Goal: Navigation & Orientation: Find specific page/section

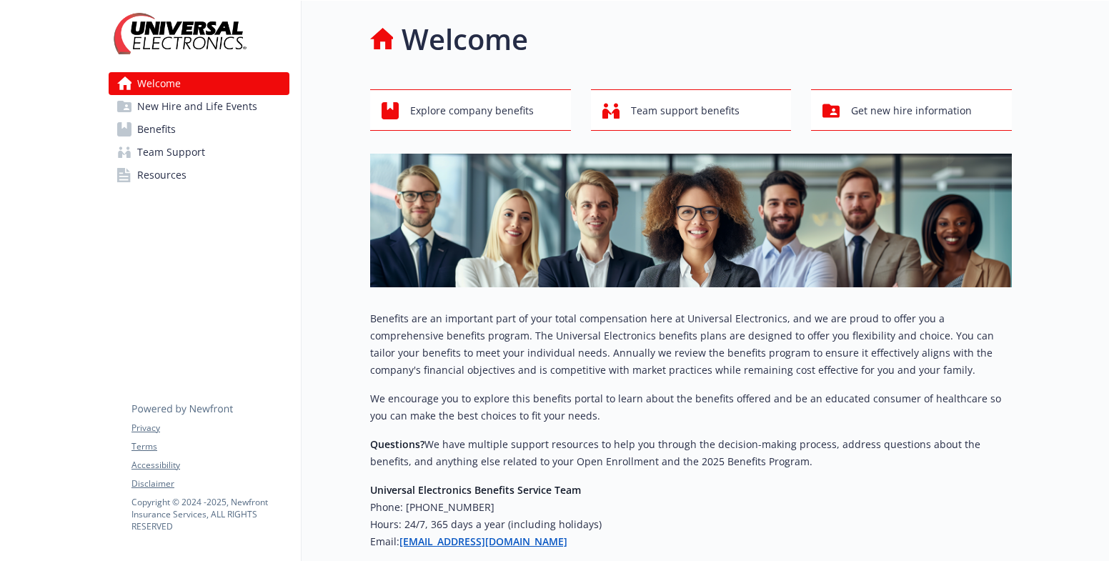
click at [165, 174] on span "Resources" at bounding box center [161, 175] width 49 height 23
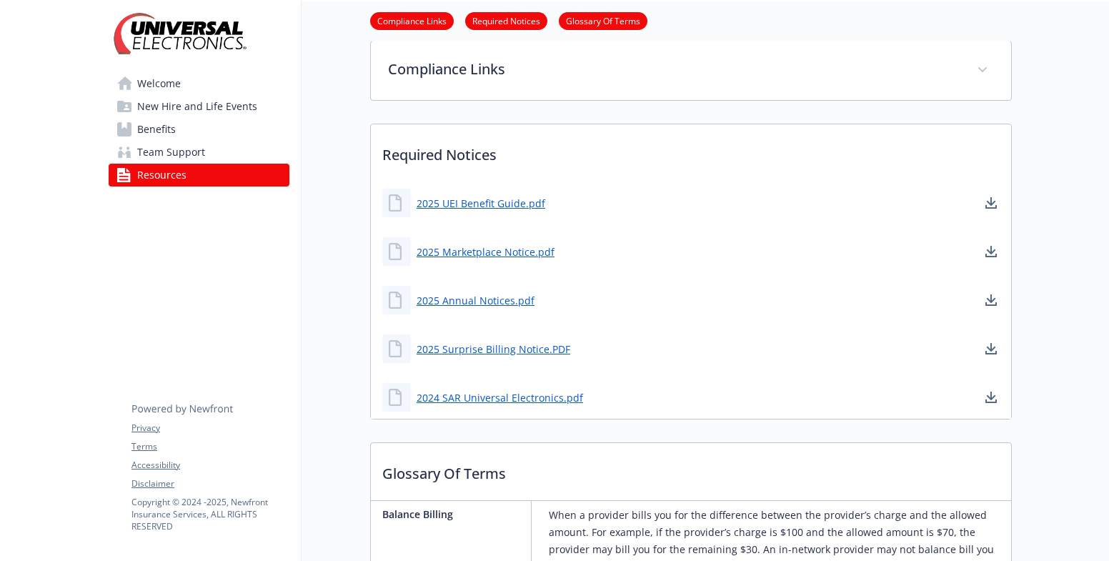
scroll to position [286, 0]
